Goal: Task Accomplishment & Management: Use online tool/utility

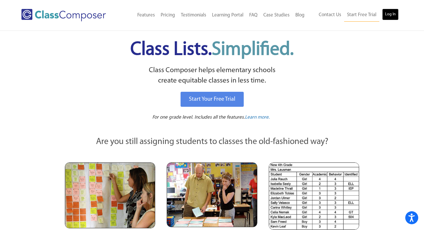
click at [386, 10] on link "Log In" at bounding box center [390, 15] width 16 height 12
click at [73, 88] on div "Class Composer helps elementary schools create equitable classes in less time." at bounding box center [212, 77] width 296 height 24
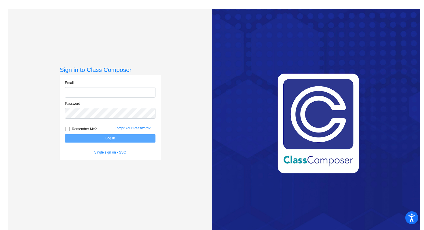
click at [121, 93] on input "email" at bounding box center [110, 92] width 91 height 11
type input "[PERSON_NAME][EMAIL_ADDRESS][PERSON_NAME][DOMAIN_NAME]"
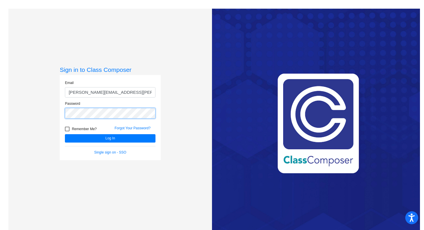
click at [65, 134] on button "Log In" at bounding box center [110, 138] width 91 height 8
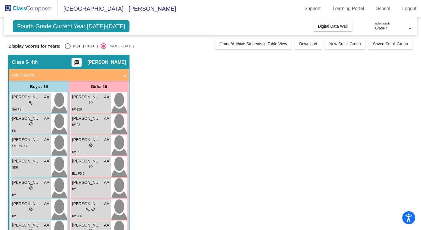
click at [352, 18] on div "Fourth Grade Current Year [DATE]-[DATE] Add, Move, or Retain Students Off On In…" at bounding box center [210, 26] width 413 height 18
click at [345, 21] on div "Fourth Grade Current Year [DATE]-[DATE] Add, Move, or Retain Students Off On In…" at bounding box center [210, 26] width 413 height 18
click at [345, 25] on span "Digital Data Wall" at bounding box center [333, 26] width 30 height 5
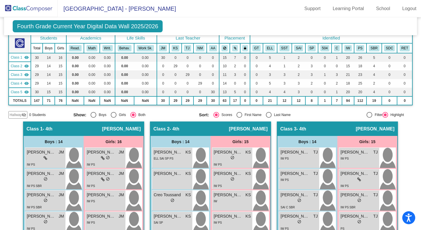
scroll to position [12, 0]
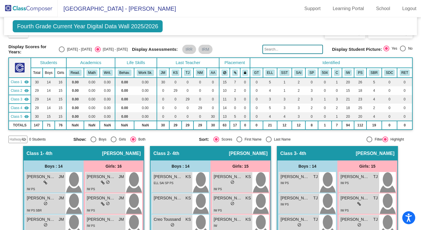
click at [27, 83] on mat-icon "visibility" at bounding box center [26, 82] width 5 height 5
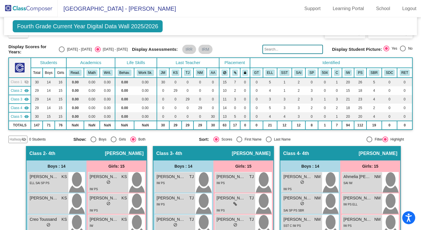
click at [26, 83] on mat-icon "visibility_off" at bounding box center [26, 82] width 5 height 5
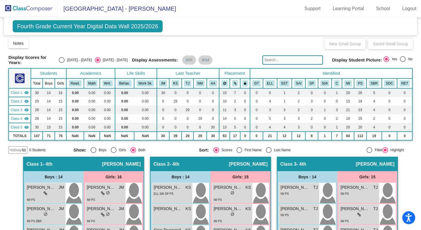
scroll to position [0, 0]
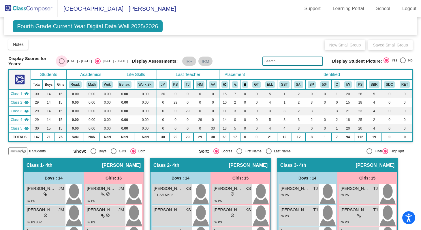
click at [65, 62] on div "Select an option" at bounding box center [62, 61] width 6 height 6
click at [62, 64] on input "[DATE] - [DATE]" at bounding box center [61, 64] width 0 height 0
radio input "true"
